Goal: Transaction & Acquisition: Purchase product/service

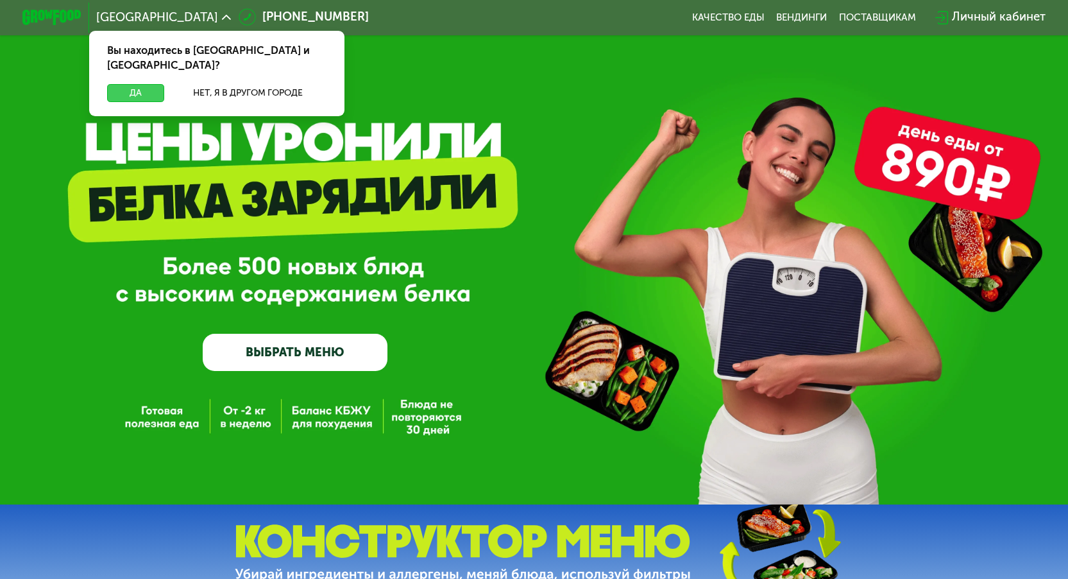
click at [148, 84] on button "Да" at bounding box center [135, 93] width 57 height 18
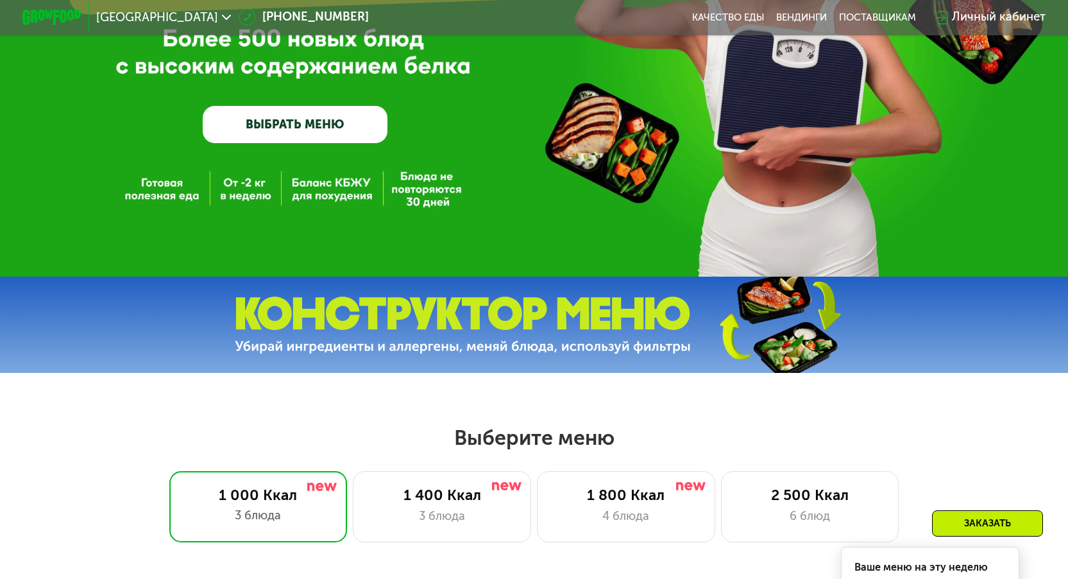
scroll to position [257, 0]
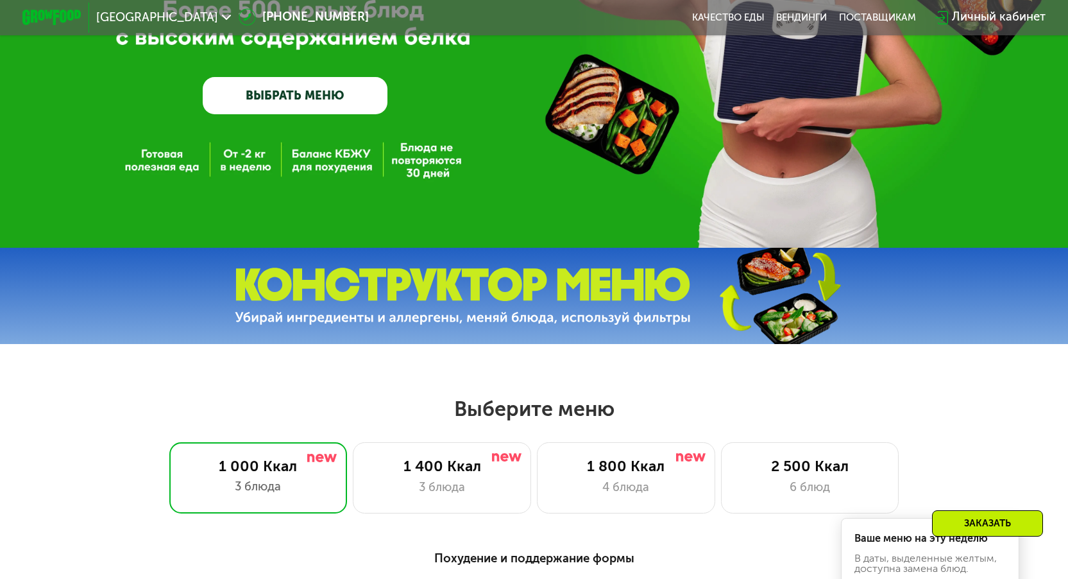
click at [339, 100] on link "ВЫБРАТЬ МЕНЮ" at bounding box center [295, 95] width 185 height 37
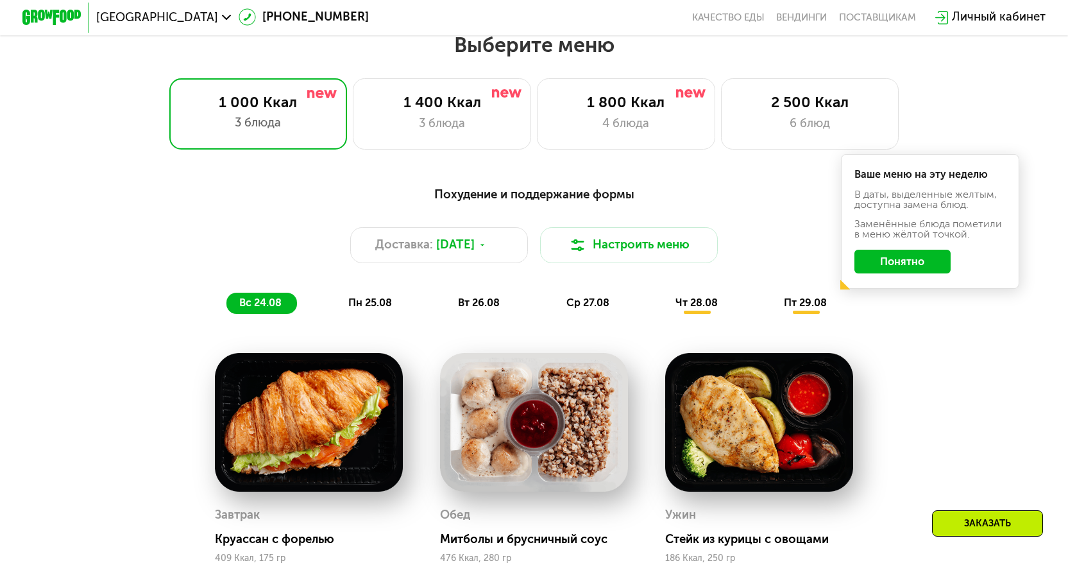
scroll to position [622, 0]
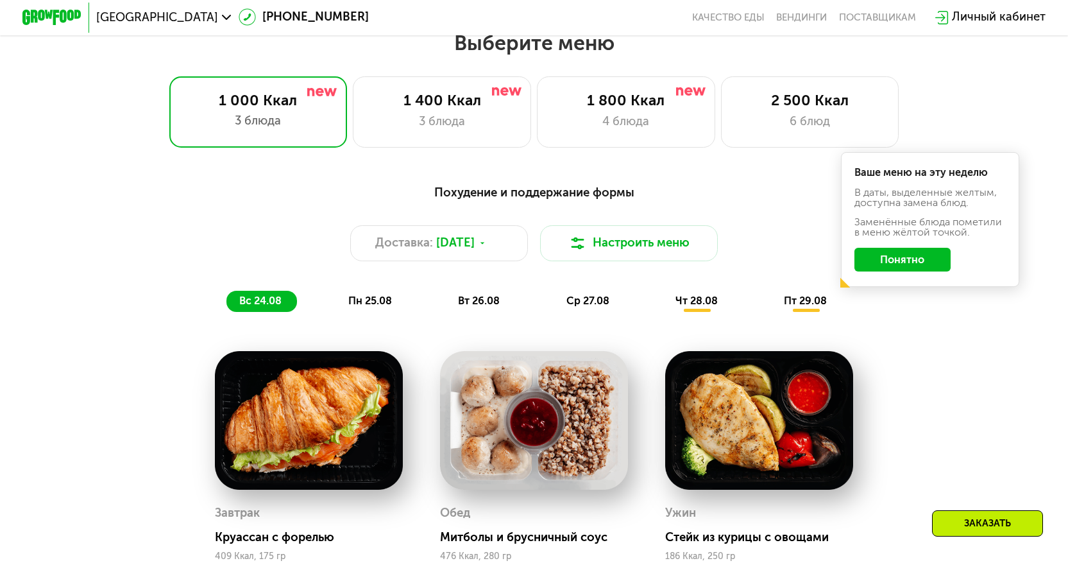
click at [910, 262] on button "Понятно" at bounding box center [902, 260] width 96 height 24
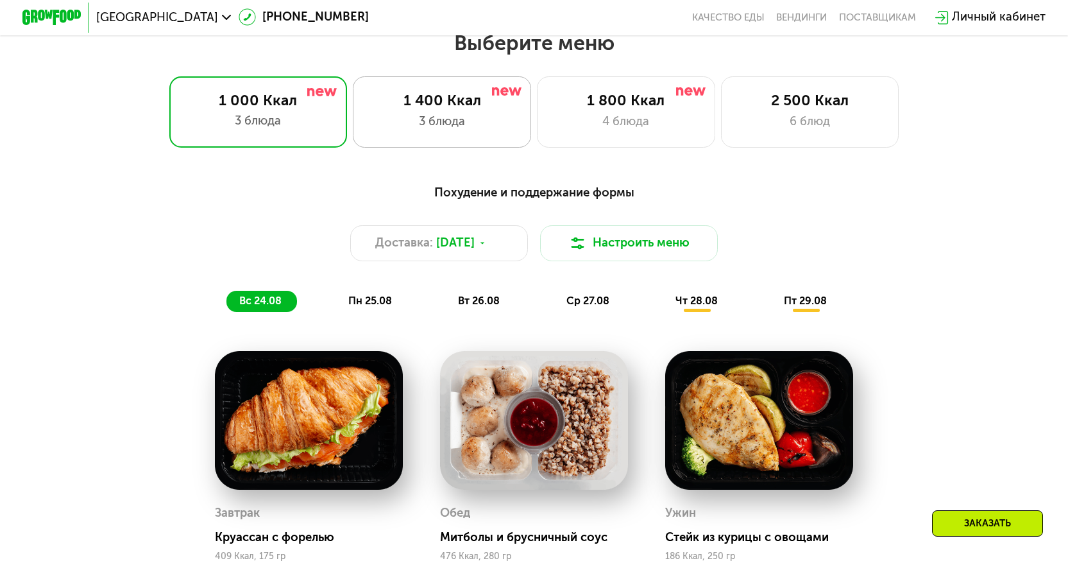
click at [537, 85] on div "1 400 Ккал 3 блюда" at bounding box center [626, 111] width 178 height 71
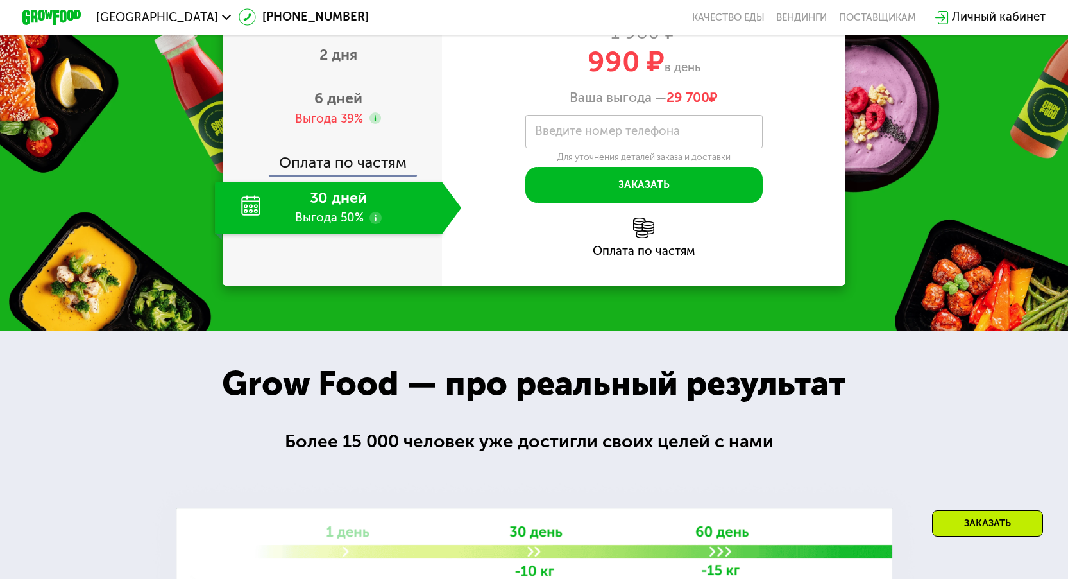
scroll to position [1520, 0]
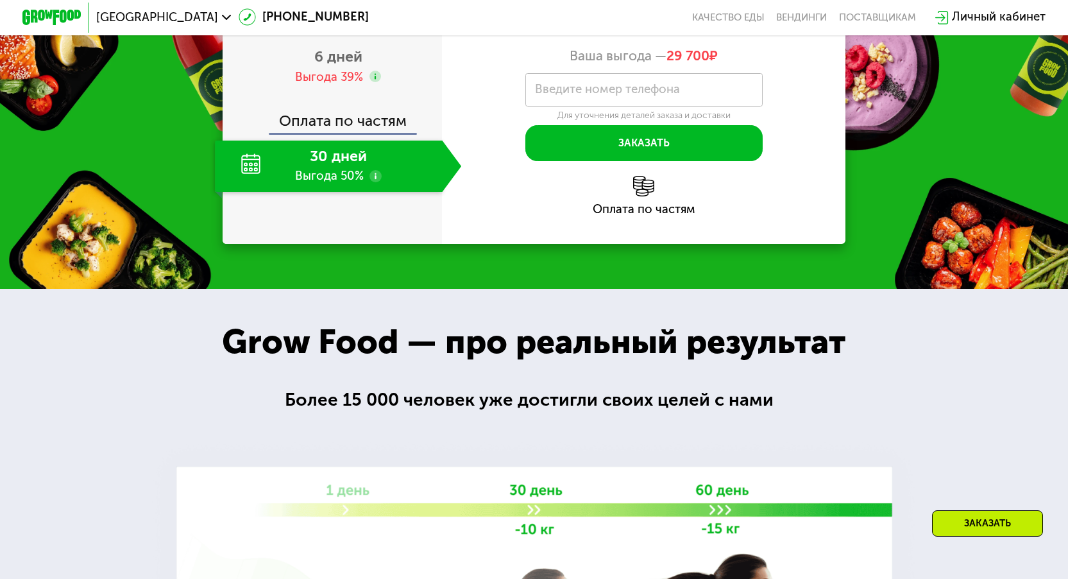
click at [308, 192] on div "30 дней Выгода 50%" at bounding box center [328, 166] width 227 height 52
click at [344, 86] on div "Выгода 39%" at bounding box center [329, 77] width 68 height 17
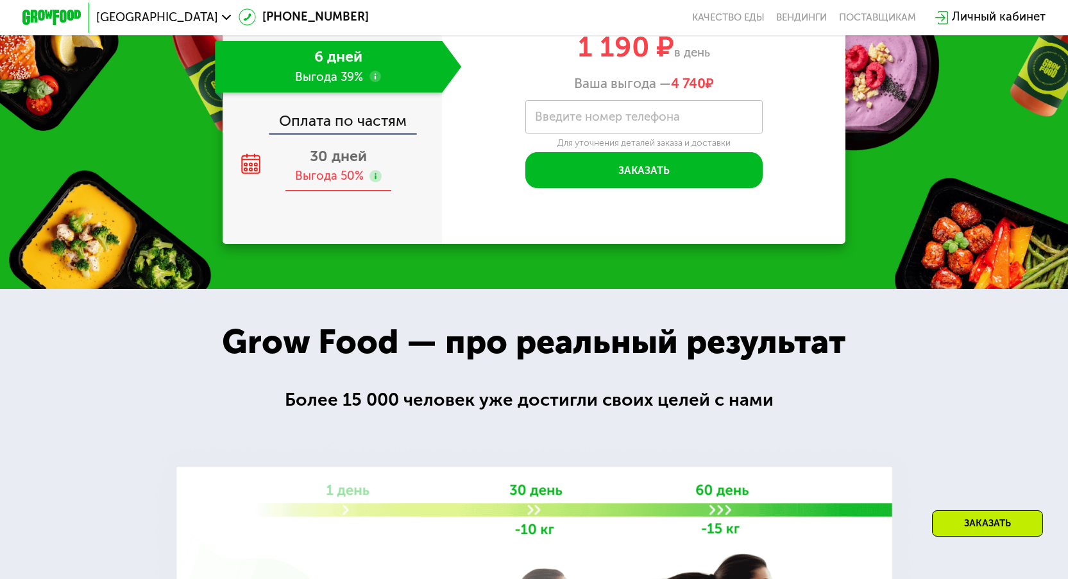
click at [342, 185] on div "Выгода 50%" at bounding box center [329, 176] width 69 height 17
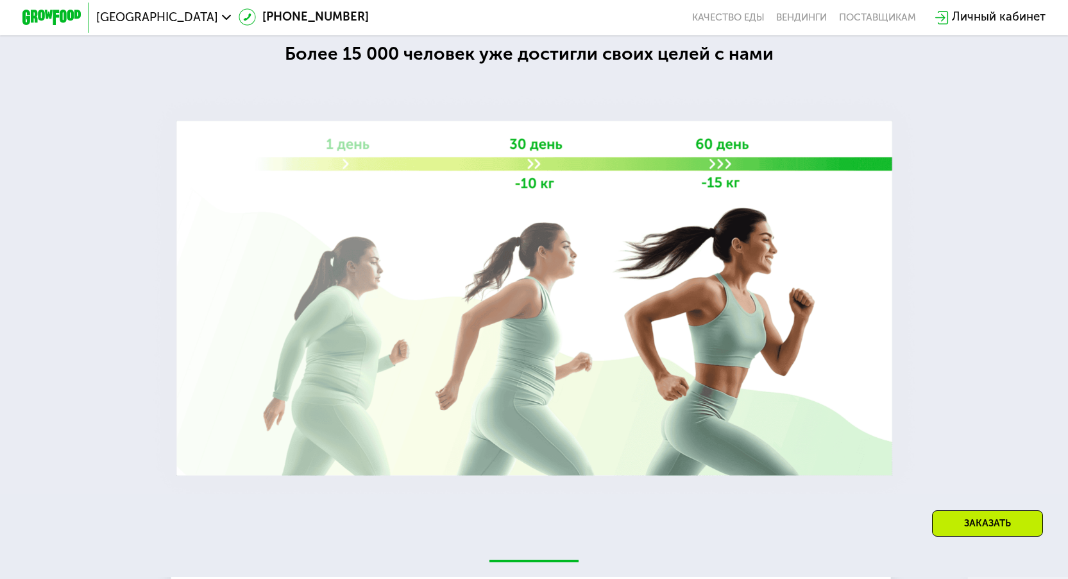
scroll to position [1392, 0]
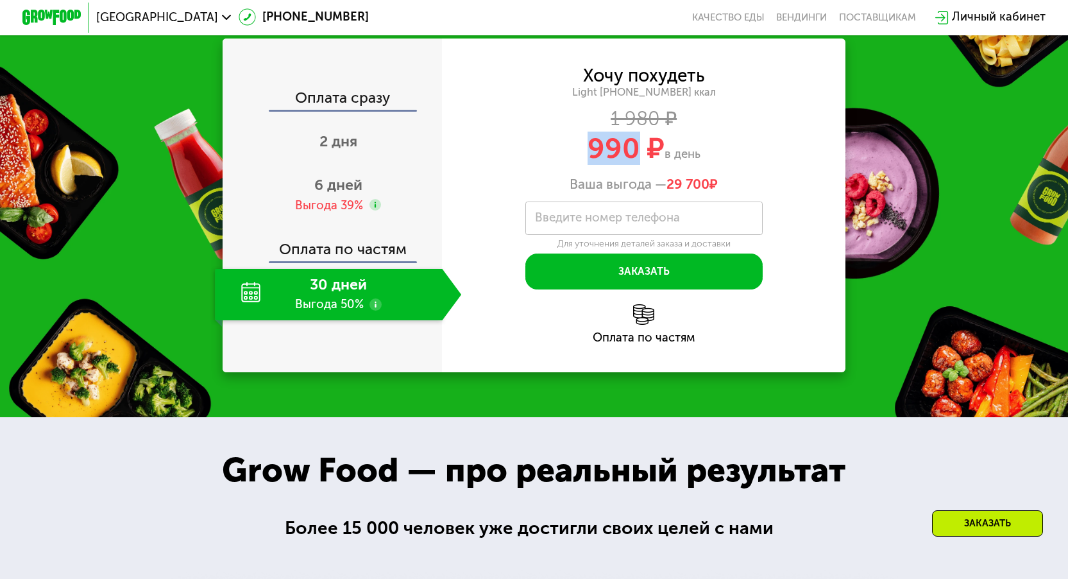
drag, startPoint x: 638, startPoint y: 272, endPoint x: 563, endPoint y: 267, distance: 74.5
click at [563, 163] on div "990 ₽ в день" at bounding box center [643, 149] width 403 height 28
copy span "990"
